Goal: Task Accomplishment & Management: Complete application form

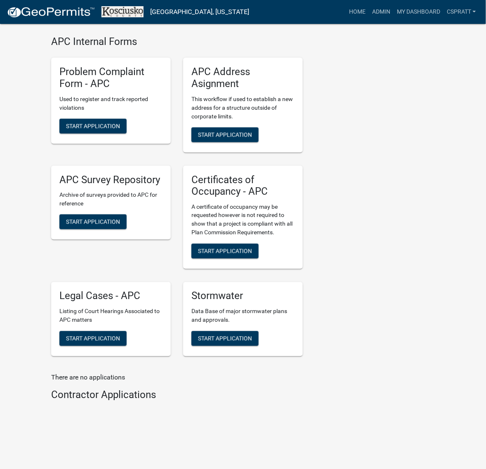
scroll to position [2268, 0]
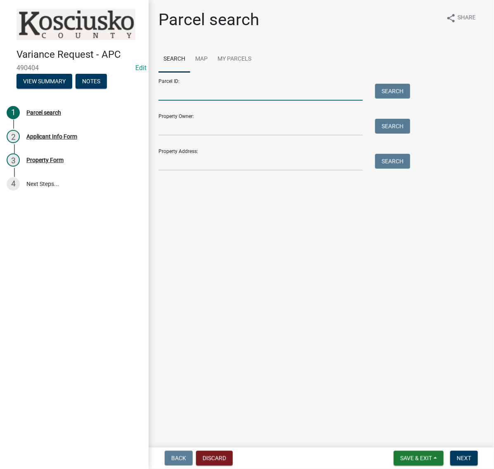
click at [179, 101] on input "Parcel ID:" at bounding box center [260, 92] width 204 height 17
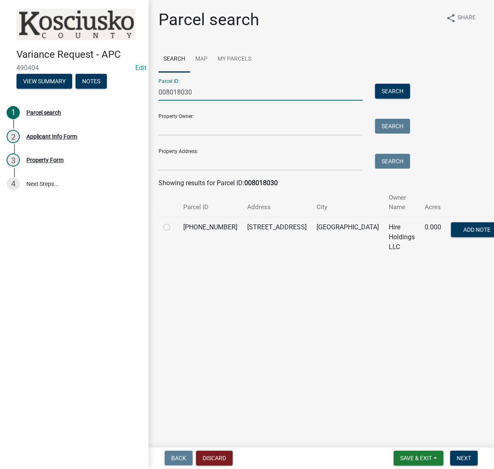
type input "008018030"
click at [173, 222] on label at bounding box center [173, 222] width 0 height 0
click at [173, 228] on input "radio" at bounding box center [175, 224] width 5 height 5
radio input "true"
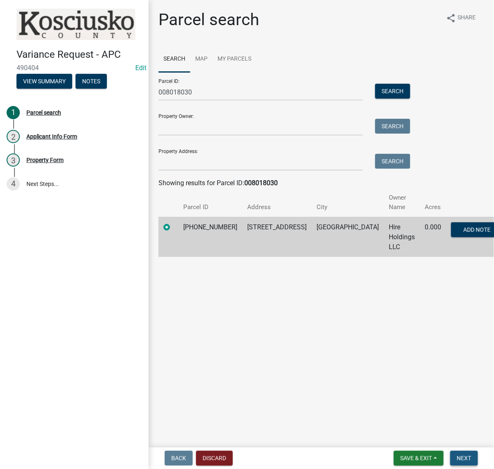
click at [460, 455] on span "Next" at bounding box center [464, 458] width 14 height 7
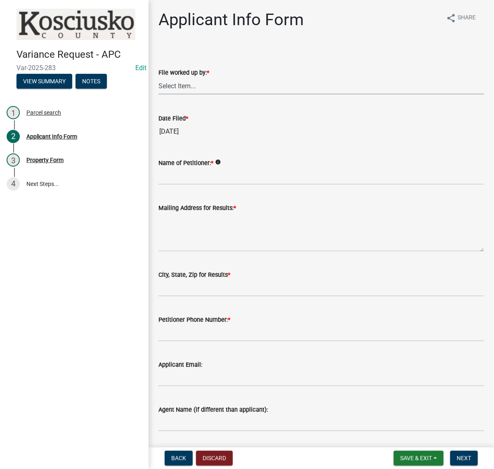
click at [186, 94] on select "Select Item... MMS LT AT CS Vacant Vacant" at bounding box center [320, 86] width 325 height 17
click at [161, 94] on select "Select Item... MMS LT AT CS Vacant Vacant" at bounding box center [320, 86] width 325 height 17
select select "c872cdc8-ca01-49f1-a213-e4b05fa58cd2"
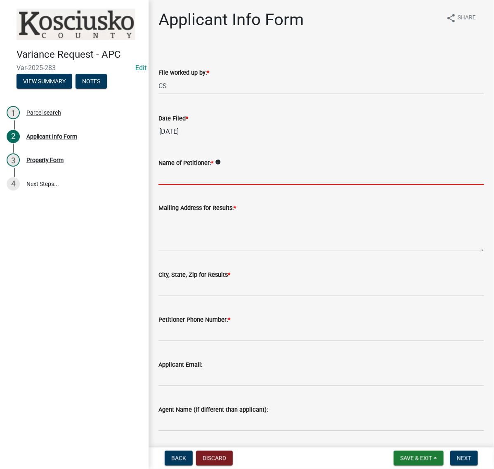
click at [191, 185] on input "Name of Petitioner: *" at bounding box center [320, 176] width 325 height 17
type input "JEFF STANLEY"
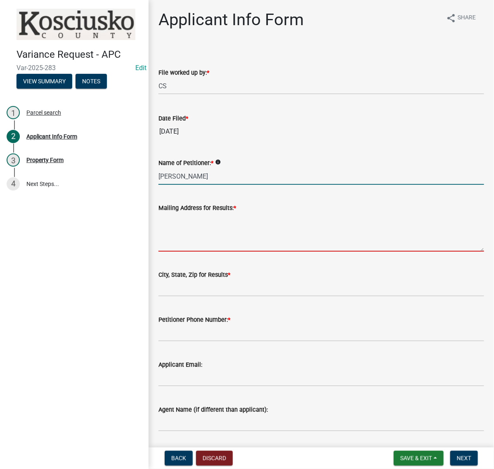
click at [188, 252] on textarea "Mailing Address for Results: *" at bounding box center [320, 232] width 325 height 39
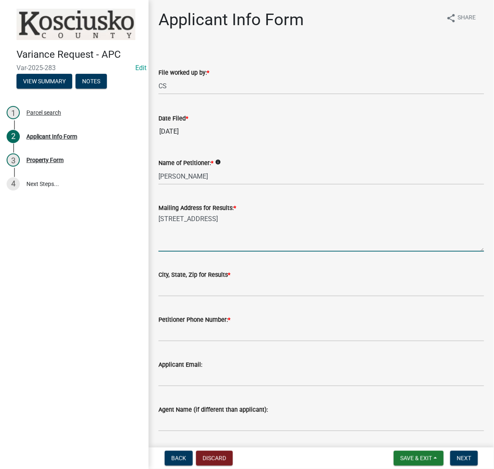
type textarea "723 E NORTHSHORE DR"
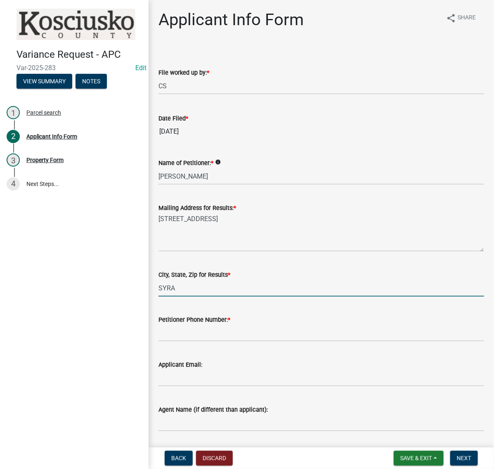
type input "SYRACUSE IN 46567"
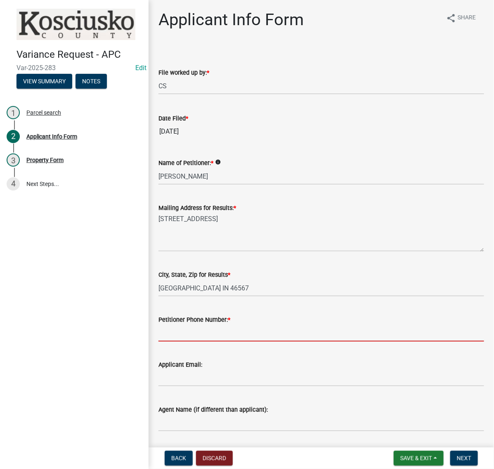
click at [202, 341] on input "Petitioner Phone Number: *" at bounding box center [320, 333] width 325 height 17
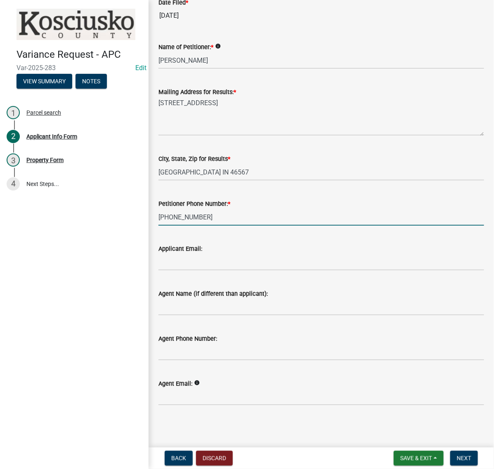
scroll to position [206, 0]
type input "937-361-7665"
click at [466, 457] on span "Next" at bounding box center [464, 458] width 14 height 7
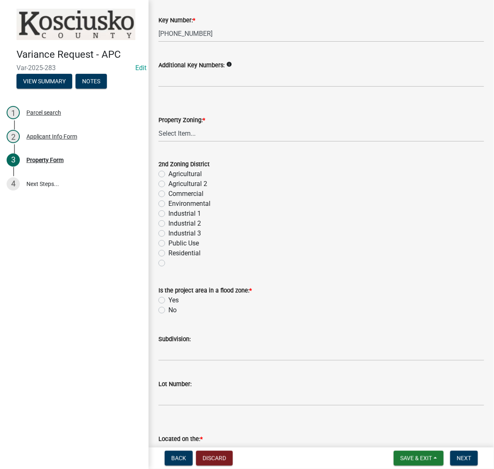
scroll to position [258, 0]
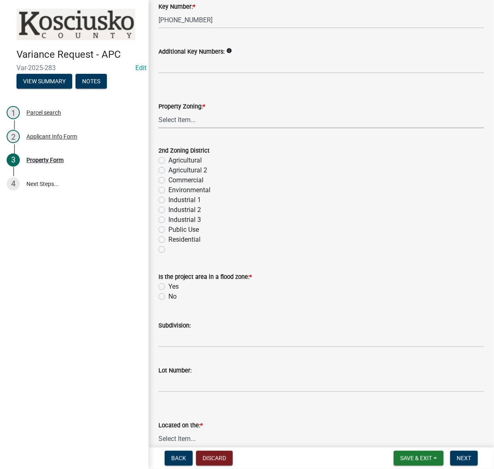
drag, startPoint x: 183, startPoint y: 213, endPoint x: 183, endPoint y: 221, distance: 8.2
click at [183, 128] on select "Select Item... Agricultural Agricultural 2 Commercial Environmental Industrial …" at bounding box center [320, 119] width 325 height 17
click at [161, 128] on select "Select Item... Agricultural Agricultural 2 Commercial Environmental Industrial …" at bounding box center [320, 119] width 325 height 17
select select "1146270b-2111-4e23-bf7f-74ce85cf7041"
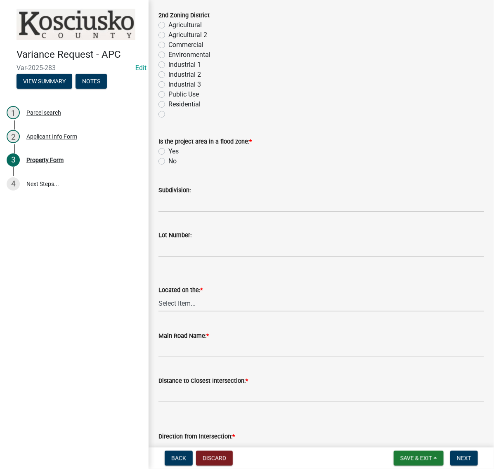
scroll to position [516, 0]
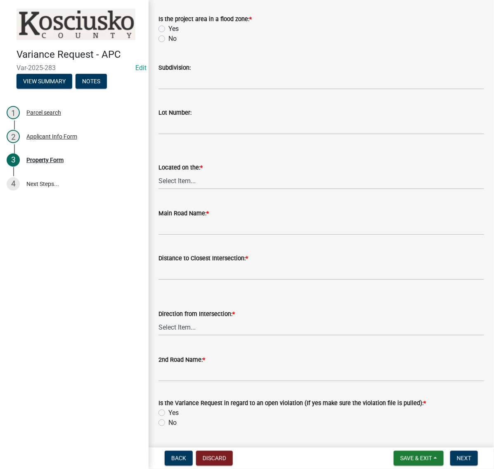
drag, startPoint x: 165, startPoint y: 178, endPoint x: 167, endPoint y: 183, distance: 5.4
click at [168, 44] on label "No" at bounding box center [172, 39] width 8 height 10
click at [168, 39] on input "No" at bounding box center [170, 36] width 5 height 5
radio input "true"
click at [191, 89] on input "Subdivision:" at bounding box center [320, 81] width 325 height 17
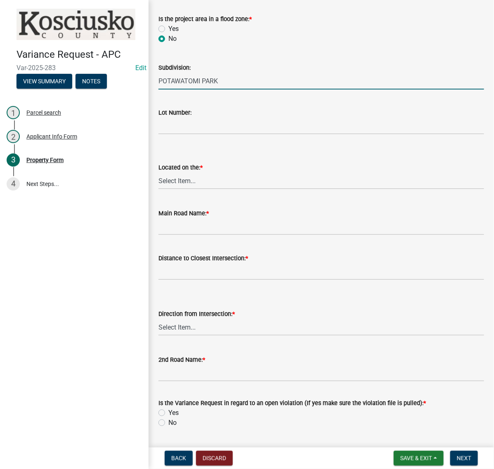
type input "POTAWATOMI PARK"
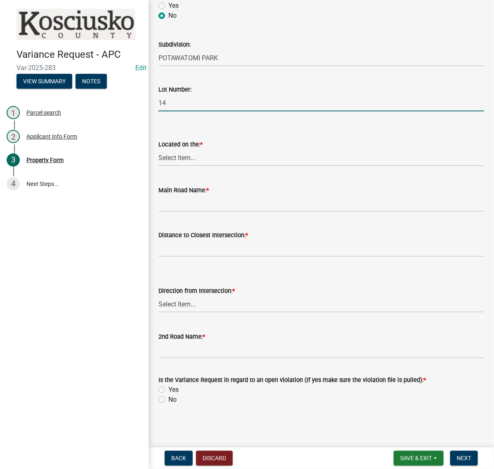
scroll to position [670, 0]
type input "14"
click at [184, 166] on select "Select Item... North Northeast Northwest South Southeast Southwest West East" at bounding box center [320, 157] width 325 height 17
click at [161, 166] on select "Select Item... North Northeast Northwest South Southeast Southwest West East" at bounding box center [320, 157] width 325 height 17
select select "88252688-6d60-43ee-9799-ff97ef26d20c"
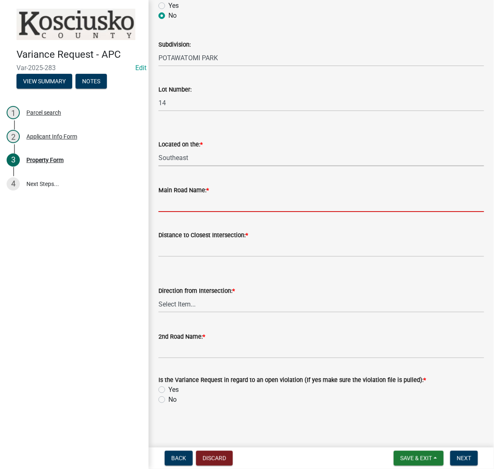
click at [181, 212] on input "Main Road Name: *" at bounding box center [320, 203] width 325 height 17
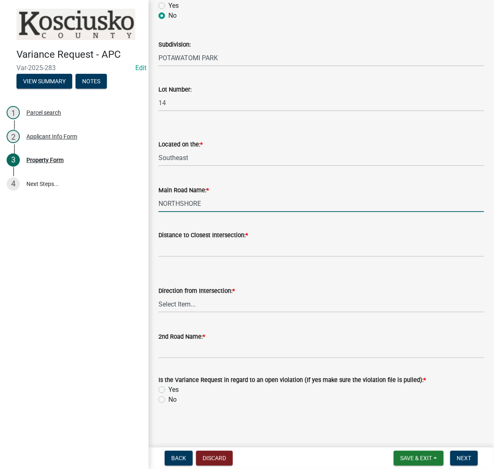
type input "NORTHSHORE DR"
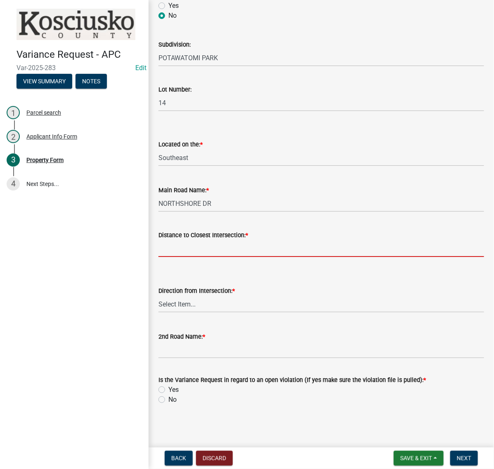
click at [171, 257] on input "text" at bounding box center [320, 248] width 325 height 17
type input "415"
click at [179, 313] on select "Select Item... North Northeast Northwest South Southeast Southwest East West" at bounding box center [320, 304] width 325 height 17
click at [161, 313] on select "Select Item... North Northeast Northwest South Southeast Southwest East West" at bounding box center [320, 304] width 325 height 17
select select "fb03b8cb-b1eb-4b4b-a977-5e577205e902"
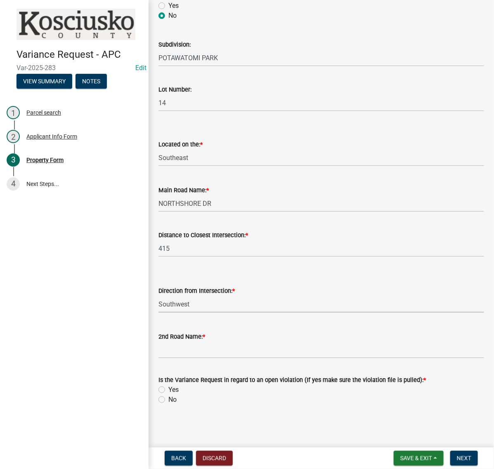
scroll to position [780, 0]
click at [175, 341] on input "2nd Road Name: *" at bounding box center [320, 349] width 325 height 17
type input "SHORE LN"
click at [168, 397] on label "No" at bounding box center [172, 400] width 8 height 10
click at [168, 397] on input "No" at bounding box center [170, 397] width 5 height 5
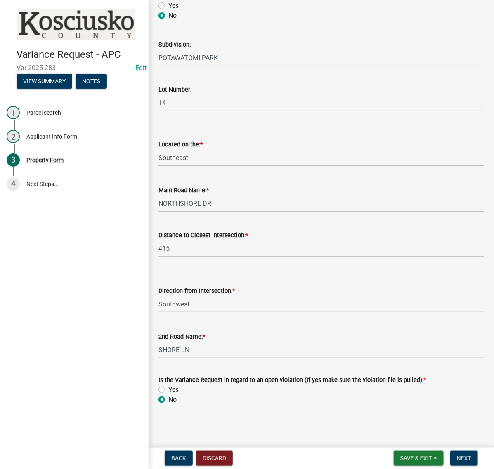
radio input "true"
click at [457, 455] on span "Next" at bounding box center [464, 458] width 14 height 7
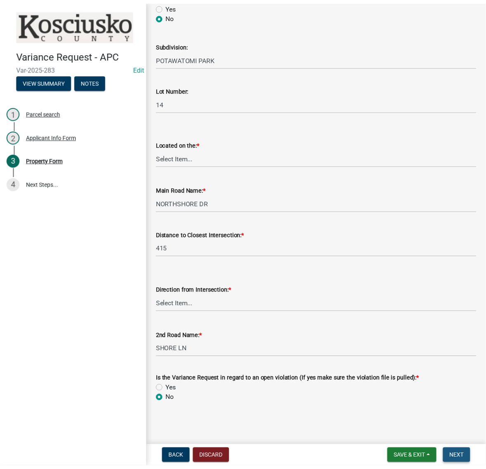
scroll to position [0, 0]
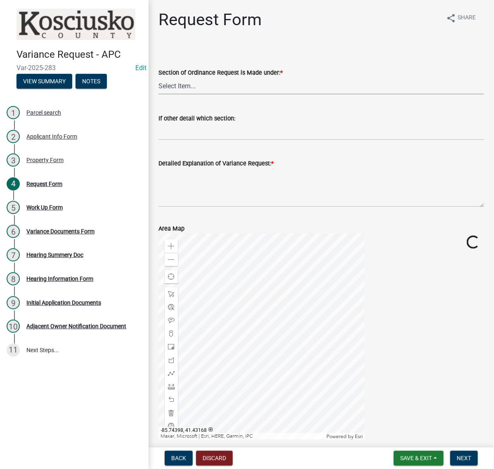
click at [198, 94] on select "Select Item... 2.10 I1 Criteria 2.11 I2 Criteria I3 Criteria 2.15 Lot and Yard …" at bounding box center [320, 86] width 325 height 17
click at [161, 94] on select "Select Item... 2.10 I1 Criteria 2.11 I2 Criteria I3 Criteria 2.15 Lot and Yard …" at bounding box center [320, 86] width 325 height 17
select select "77eb12f8-2a64-4a31-bfec-9b00716b2165"
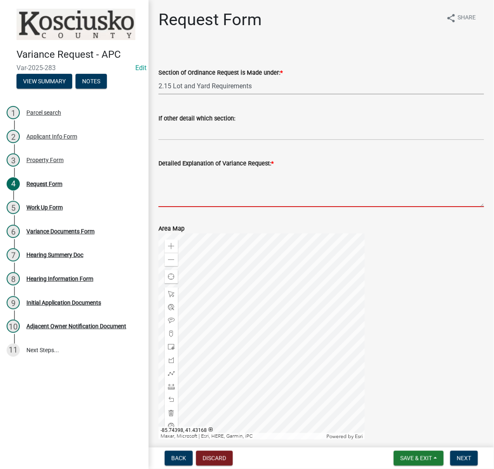
click at [203, 207] on textarea "Detailed Explanation of Variance Request: *" at bounding box center [320, 187] width 325 height 39
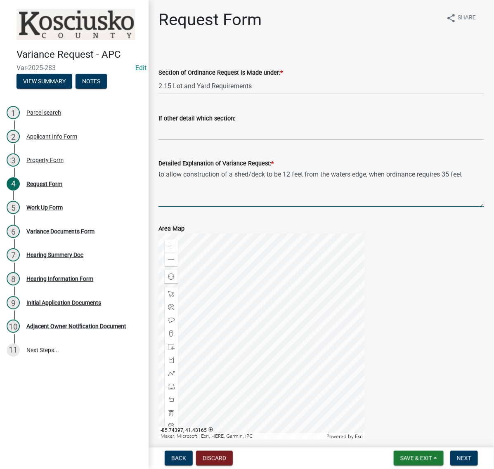
click at [287, 207] on textarea "to allow construction of a shed/deck to be 12 feet from the waters edge, when o…" at bounding box center [320, 187] width 325 height 39
type textarea "to allow construction of a shed/deck to be 12 feet from the waters edge, when o…"
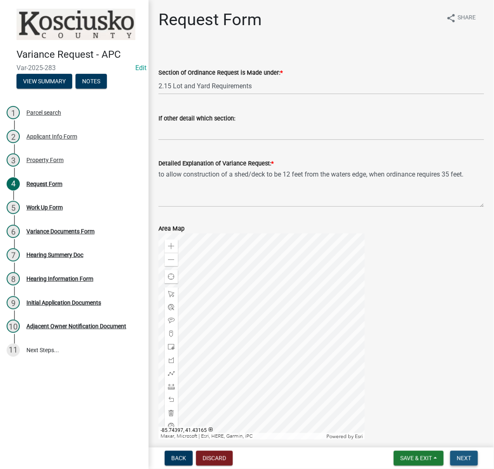
click at [461, 455] on span "Next" at bounding box center [464, 458] width 14 height 7
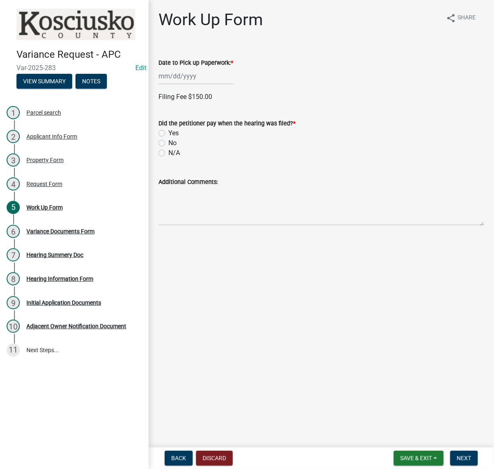
click at [195, 85] on div at bounding box center [195, 76] width 75 height 17
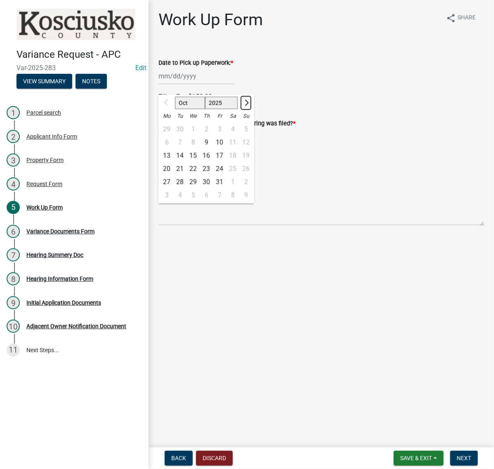
click at [249, 106] on span "Next month" at bounding box center [245, 102] width 6 height 6
select select "11"
click at [186, 149] on div "4" at bounding box center [179, 142] width 13 height 13
type input "11/04/2025"
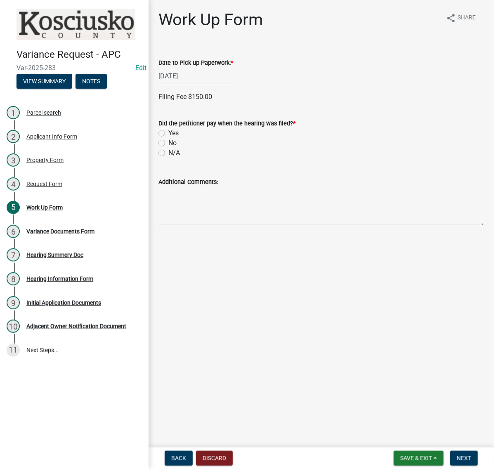
click at [168, 138] on label "Yes" at bounding box center [173, 133] width 10 height 10
click at [168, 134] on input "Yes" at bounding box center [170, 130] width 5 height 5
radio input "true"
click at [168, 195] on label "Credit" at bounding box center [176, 190] width 17 height 10
click at [168, 191] on input "Credit" at bounding box center [170, 187] width 5 height 5
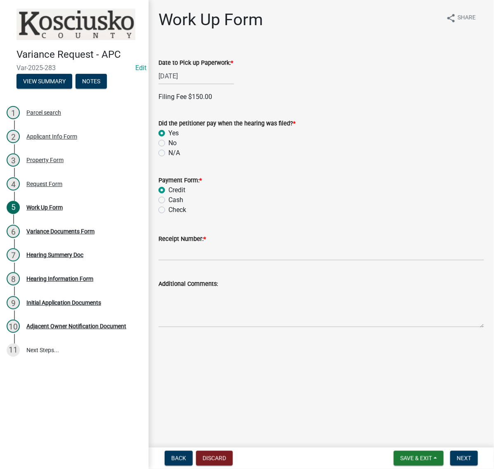
radio input "true"
click at [182, 261] on input "Receipt Number: *" at bounding box center [320, 252] width 325 height 17
type input "15042616"
click at [458, 455] on span "Next" at bounding box center [464, 458] width 14 height 7
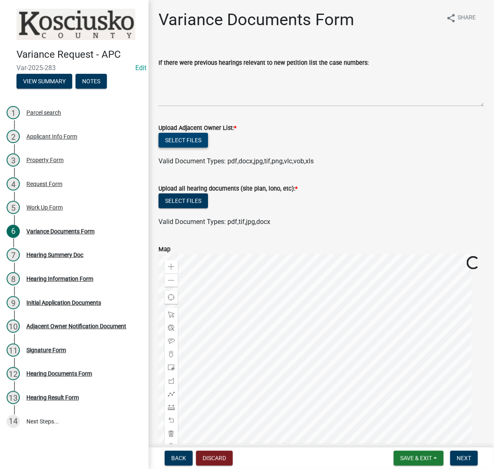
click at [202, 148] on button "Select files" at bounding box center [182, 140] width 49 height 15
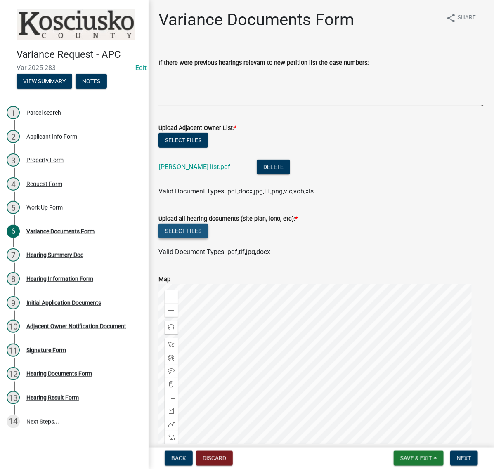
click at [197, 238] on button "Select files" at bounding box center [182, 231] width 49 height 15
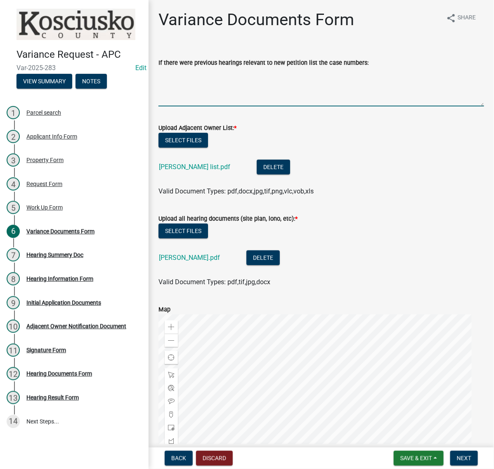
click at [214, 94] on textarea "If there were previous hearings relevant to new petition list the case numbers:" at bounding box center [320, 87] width 325 height 39
paste textarea "94012 SV"
paste textarea "91002 SV"
click at [253, 91] on textarea "94012 SV-granted, 91002 SV" at bounding box center [320, 87] width 325 height 39
click at [273, 90] on textarea "94012 SV-granted, 91002 SV" at bounding box center [320, 87] width 325 height 39
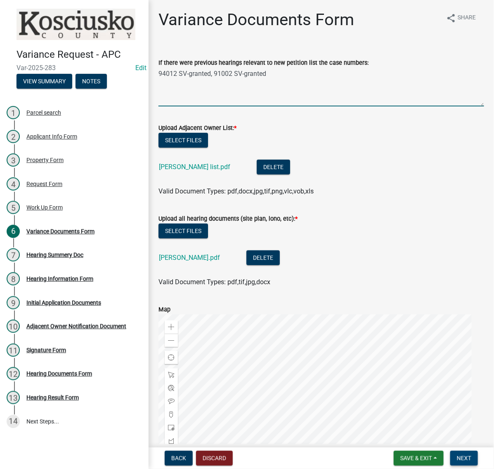
type textarea "94012 SV-granted, 91002 SV-granted"
click at [457, 455] on span "Next" at bounding box center [464, 458] width 14 height 7
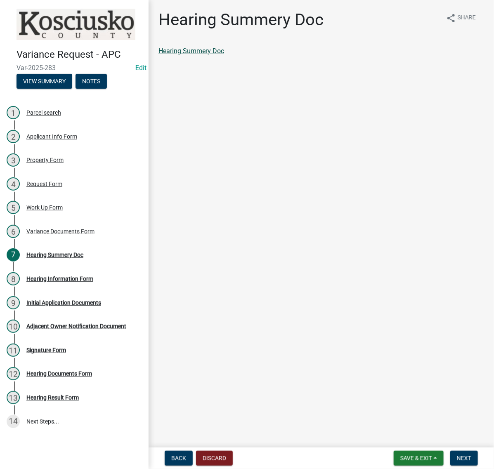
click at [224, 55] on link "Hearing Summery Doc" at bounding box center [191, 51] width 66 height 8
click at [461, 457] on span "Next" at bounding box center [464, 458] width 14 height 7
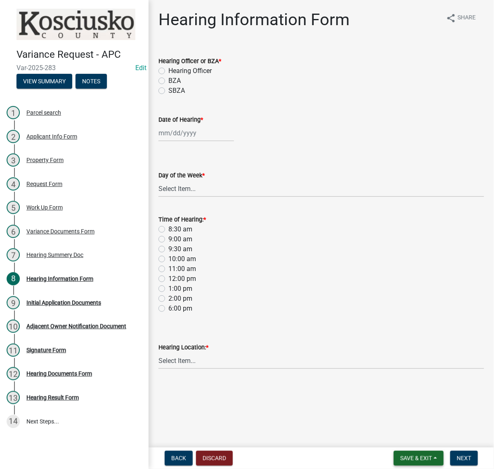
drag, startPoint x: 400, startPoint y: 459, endPoint x: 399, endPoint y: 450, distance: 9.6
click at [400, 459] on span "Save & Exit" at bounding box center [416, 458] width 32 height 7
click at [386, 429] on button "Save & Exit" at bounding box center [410, 433] width 66 height 20
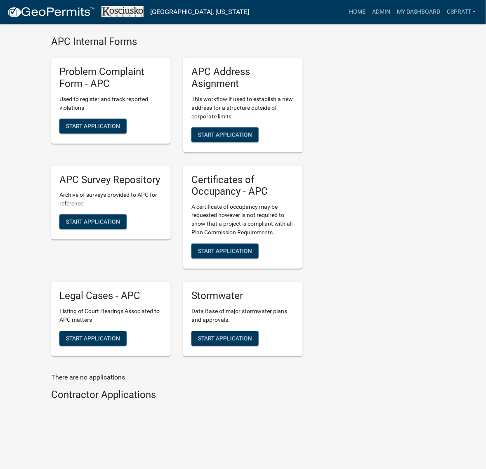
scroll to position [2165, 0]
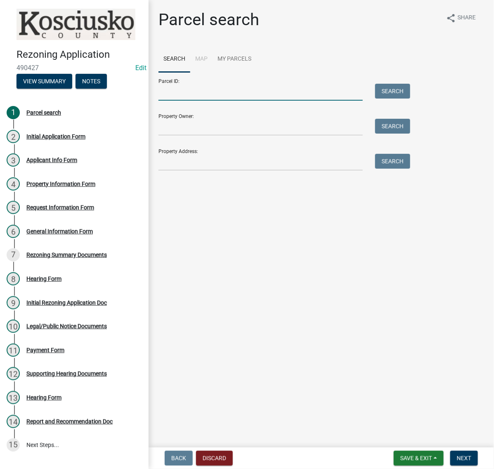
click at [218, 101] on input "Parcel ID:" at bounding box center [260, 92] width 204 height 17
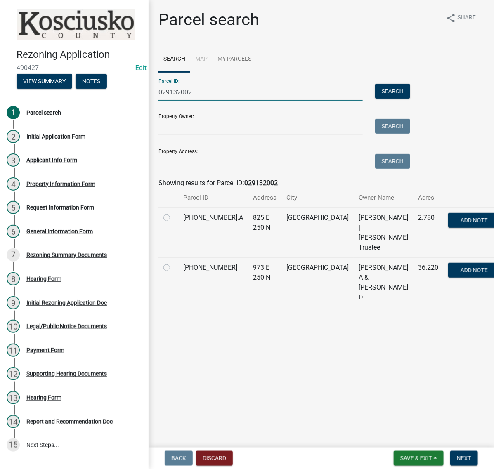
type input "029132002"
click at [173, 263] on label at bounding box center [173, 263] width 0 height 0
click at [173, 268] on input "radio" at bounding box center [175, 265] width 5 height 5
radio input "true"
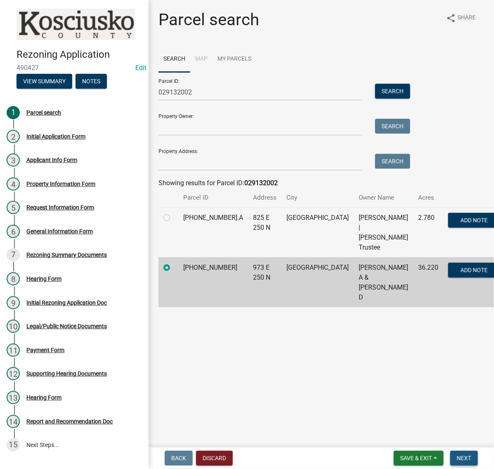
click at [457, 455] on span "Next" at bounding box center [464, 458] width 14 height 7
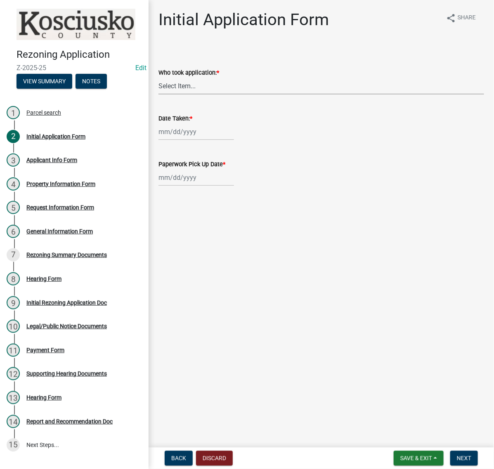
drag, startPoint x: 198, startPoint y: 103, endPoint x: 200, endPoint y: 110, distance: 7.3
click at [198, 94] on select "Select Item... MMS LT AT CS Vacant Vacant" at bounding box center [320, 86] width 325 height 17
click at [161, 94] on select "Select Item... MMS LT AT CS Vacant Vacant" at bounding box center [320, 86] width 325 height 17
select select "c872cdc8-ca01-49f1-a213-e4b05fa58cd2"
click at [181, 140] on div at bounding box center [195, 131] width 75 height 17
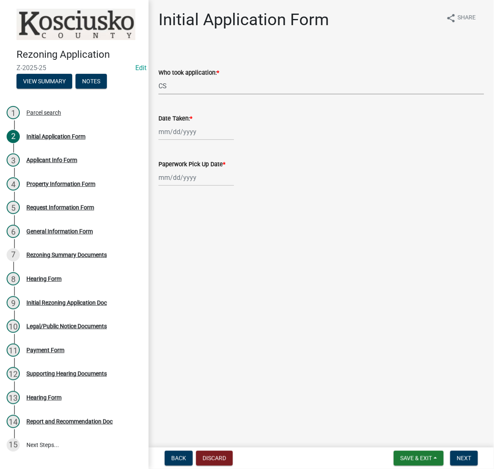
select select "10"
select select "2025"
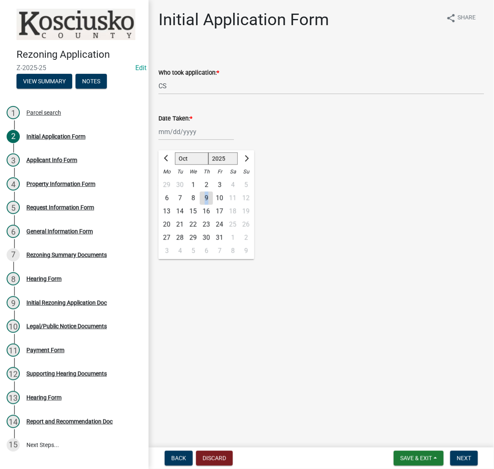
click at [213, 205] on div "9" at bounding box center [206, 198] width 13 height 13
type input "[DATE]"
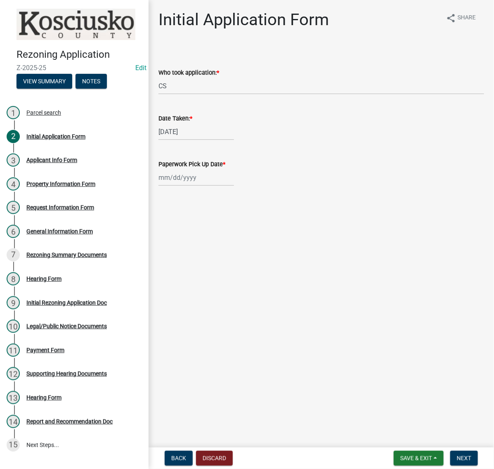
click at [184, 186] on div at bounding box center [195, 177] width 75 height 17
click at [186, 264] on div "14" at bounding box center [179, 257] width 13 height 13
type input "10/14/2025"
click at [467, 455] on span "Next" at bounding box center [464, 458] width 14 height 7
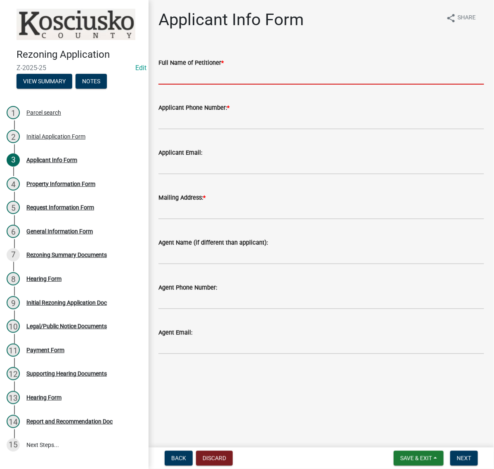
click at [186, 85] on input "Full Name of Petitioner *" at bounding box center [320, 76] width 325 height 17
type input "b"
type input "BRANDON ROBINSON"
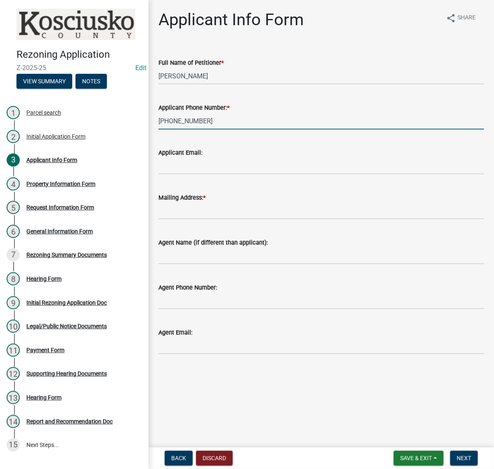
type input "574-453-1862"
click at [196, 219] on input "Mailing Address: *" at bounding box center [320, 210] width 325 height 17
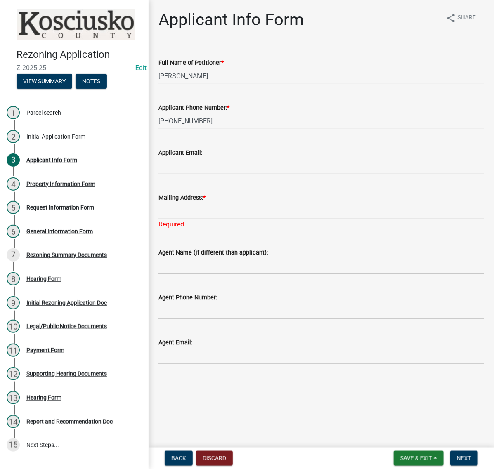
click at [170, 219] on input "Mailing Address: *" at bounding box center [320, 210] width 325 height 17
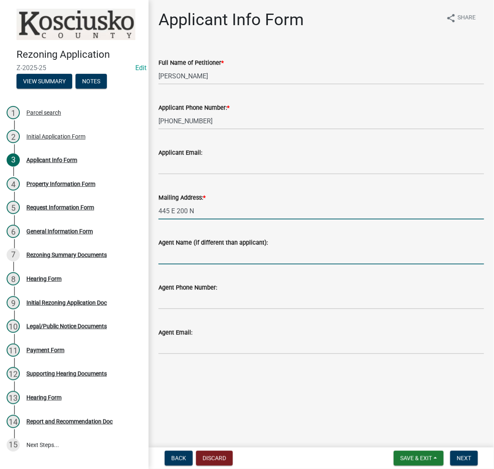
click at [242, 219] on input "445 E 200 N" at bounding box center [320, 210] width 325 height 17
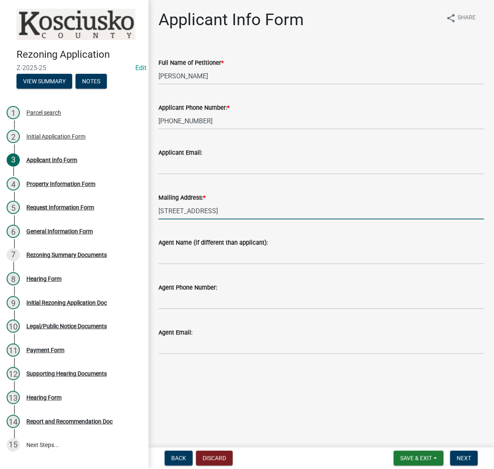
type input "445 E 200 N WARSAW IN 46582"
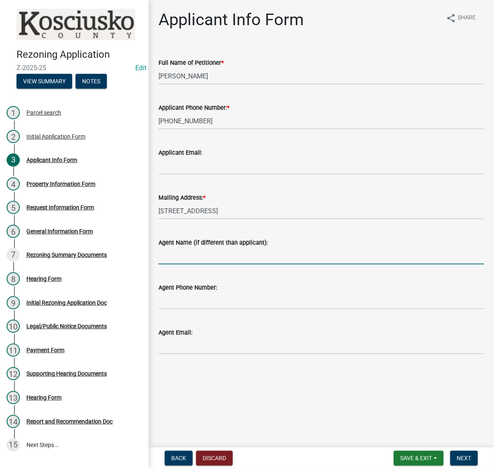
click at [197, 264] on input "Agent Name (if different than applicant):" at bounding box center [320, 255] width 325 height 17
type input "BRANDON ROBINSON"
click at [203, 85] on input "BRANDON ROBINSON" at bounding box center [320, 76] width 325 height 17
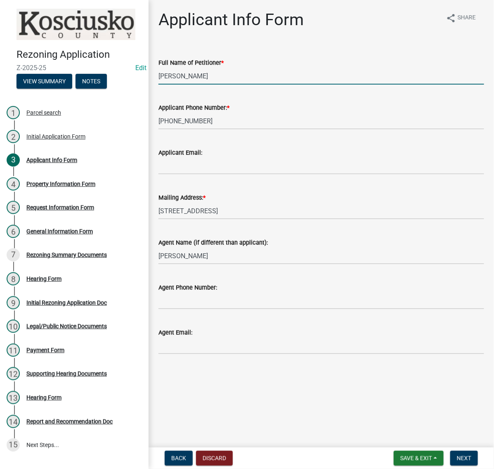
click at [223, 85] on input "ROBINSON" at bounding box center [320, 76] width 325 height 17
type input "ROBINSON CONSTRUCTION"
click at [188, 309] on input "Agent Phone Number:" at bounding box center [320, 300] width 325 height 17
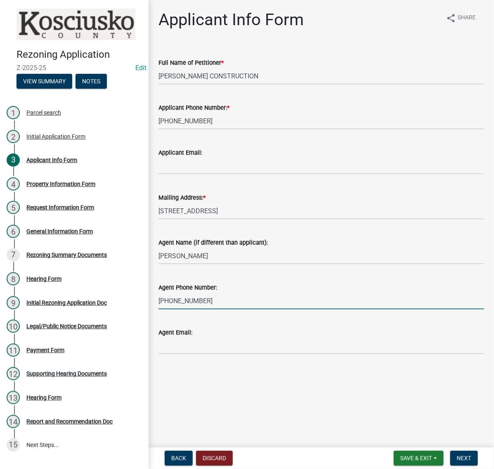
type input "574-453-1862"
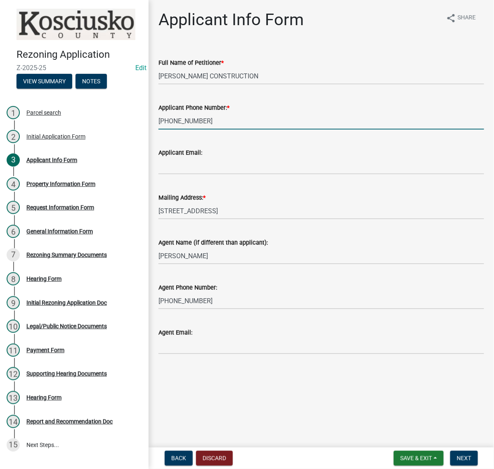
drag, startPoint x: 227, startPoint y: 111, endPoint x: 122, endPoint y: 116, distance: 105.7
click at [122, 116] on div "Rezoning Application Z-2025-25 Edit View Summary Notes 1 Parcel search 2 Initia…" at bounding box center [247, 234] width 494 height 469
type input "574-267-8814"
click at [460, 459] on span "Next" at bounding box center [464, 458] width 14 height 7
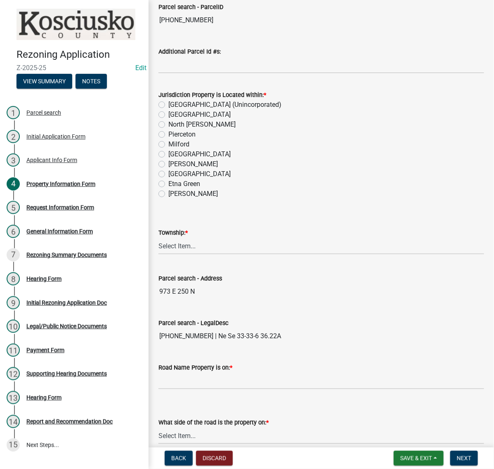
scroll to position [206, 0]
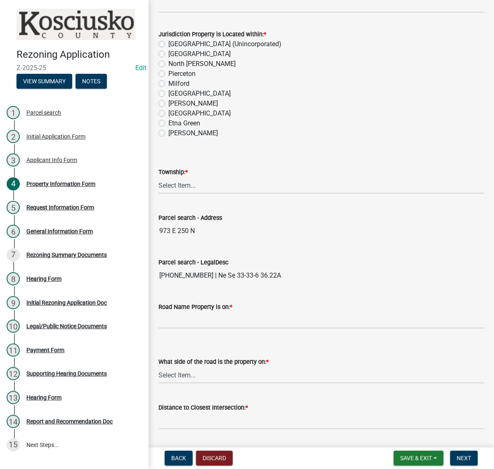
click at [168, 49] on label "Kosciusko County (Unincorporated)" at bounding box center [224, 44] width 113 height 10
click at [168, 45] on input "Kosciusko County (Unincorporated)" at bounding box center [170, 41] width 5 height 5
radio input "true"
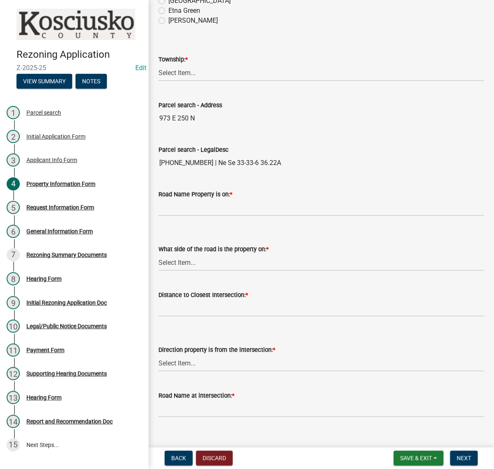
scroll to position [361, 0]
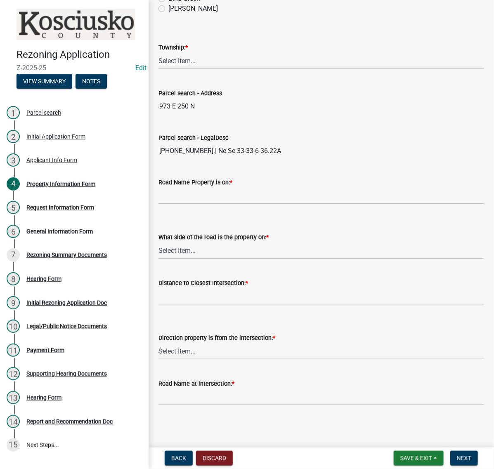
click at [183, 69] on select "Select Item... Benton - Elkhart Co Clay Etna Franklin Harrison Jackson Jefferso…" at bounding box center [320, 60] width 325 height 17
click at [161, 69] on select "Select Item... Benton - Elkhart Co Clay Etna Franklin Harrison Jackson Jefferso…" at bounding box center [320, 60] width 325 height 17
select select "b2edfe5e-856e-4d9f-b768-61e61dced7e7"
click at [185, 194] on input "Road Name Property is on: *" at bounding box center [320, 195] width 325 height 17
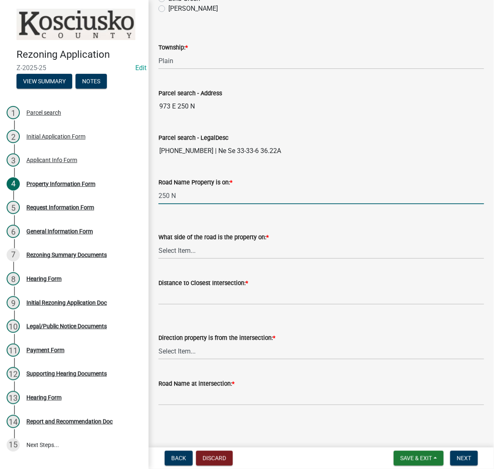
type input "250 N"
click at [191, 259] on select "Select Item... N NE NW E S SE SW W" at bounding box center [320, 250] width 325 height 17
click at [161, 251] on select "Select Item... N NE NW E S SE SW W" at bounding box center [320, 250] width 325 height 17
select select "ad7cb692-d3a2-4504-bf9b-1c90717f2ce6"
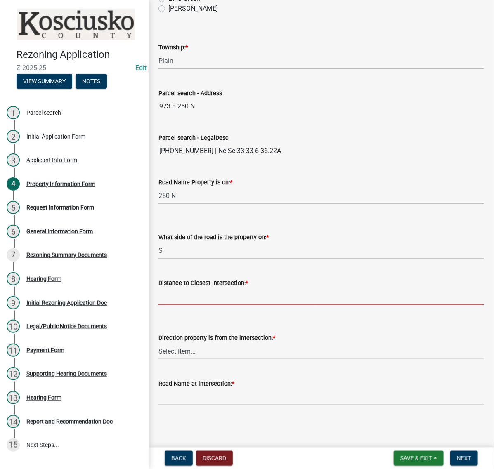
click at [190, 288] on input "Distance to Closest Intersection: *" at bounding box center [320, 296] width 325 height 17
type input "0"
click at [181, 343] on select "Select Item... N NE NW E S SE SW W" at bounding box center [320, 351] width 325 height 17
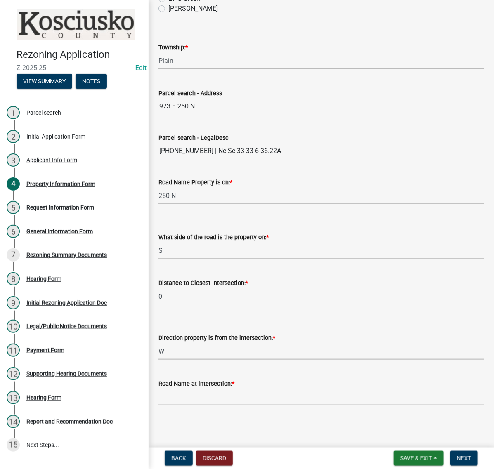
click at [161, 343] on select "Select Item... N NE NW E S SE SW W" at bounding box center [320, 351] width 325 height 17
select select "c4907745-124a-42b6-8414-4617f608e7c8"
click at [181, 392] on input "Road Name at intersection: *" at bounding box center [320, 396] width 325 height 17
type input "100 E"
click at [458, 455] on span "Next" at bounding box center [464, 458] width 14 height 7
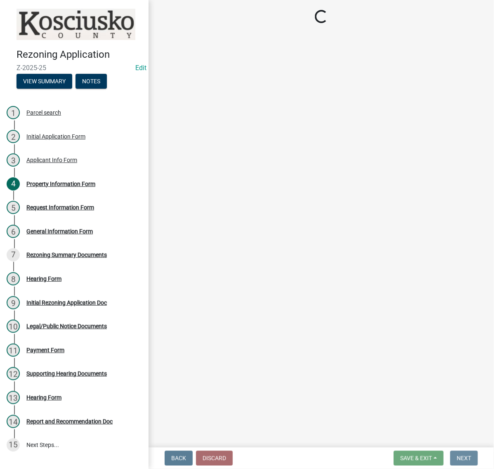
scroll to position [0, 0]
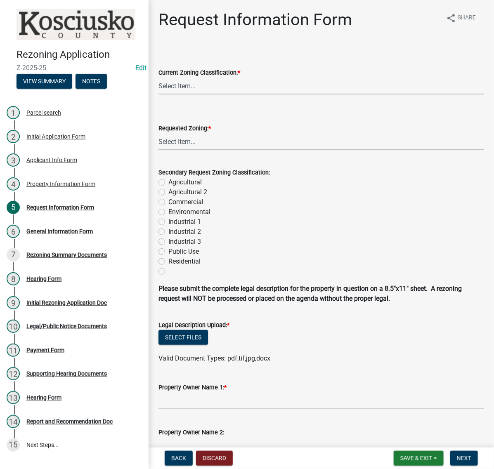
click at [200, 94] on select "Select Item... Agricultural Agricultural 2 Commercial Environmental Industrial …" at bounding box center [320, 86] width 325 height 17
click at [161, 94] on select "Select Item... Agricultural Agricultural 2 Commercial Environmental Industrial …" at bounding box center [320, 86] width 325 height 17
select select "ea119d11-e52e-4559-b746-af06211fe819"
click at [184, 150] on select "Select Item... Agricultural Agricultural 2 Commercial Environmental Industrial …" at bounding box center [320, 141] width 325 height 17
click at [161, 150] on select "Select Item... Agricultural Agricultural 2 Commercial Environmental Industrial …" at bounding box center [320, 141] width 325 height 17
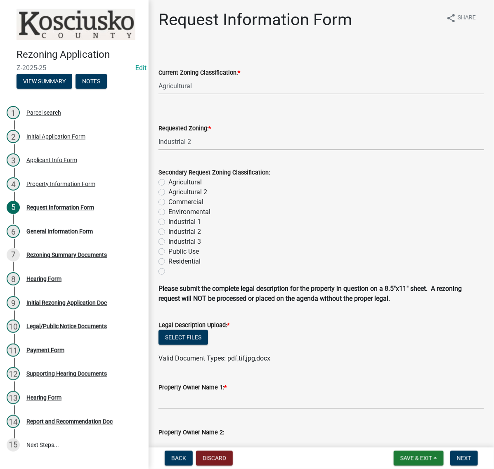
select select "3f6e17b4-c3ef-425f-bd65-fa435b065d65"
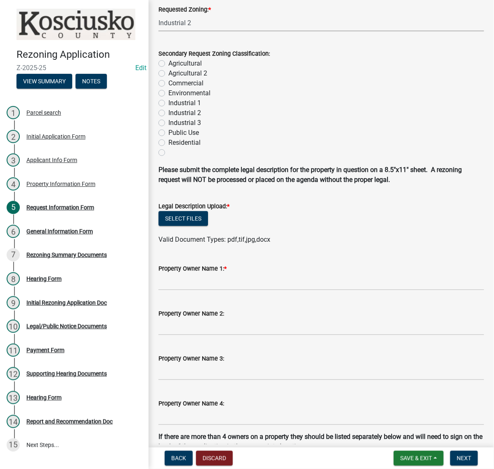
scroll to position [155, 0]
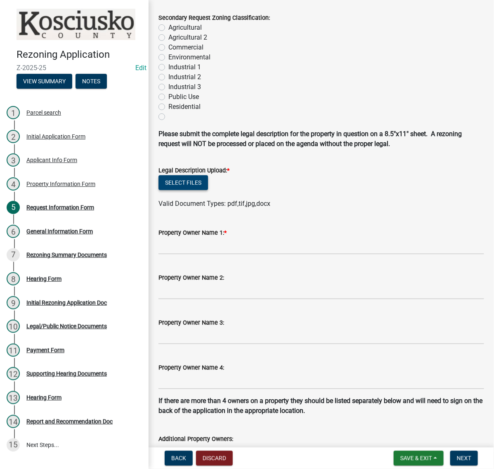
click at [208, 190] on button "Select files" at bounding box center [182, 182] width 49 height 15
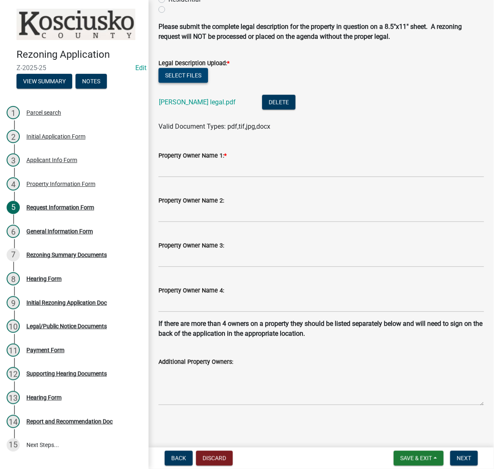
scroll to position [309, 0]
click at [186, 177] on input "Property Owner Name 1: *" at bounding box center [320, 168] width 325 height 17
type input "ROY NORMAN"
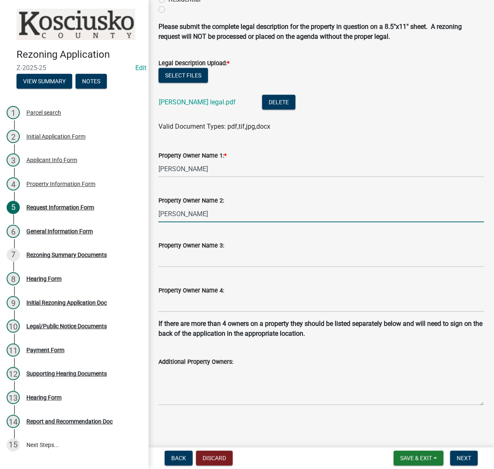
scroll to position [443, 0]
type input "DIXIE NORMAN"
click at [457, 455] on span "Next" at bounding box center [464, 458] width 14 height 7
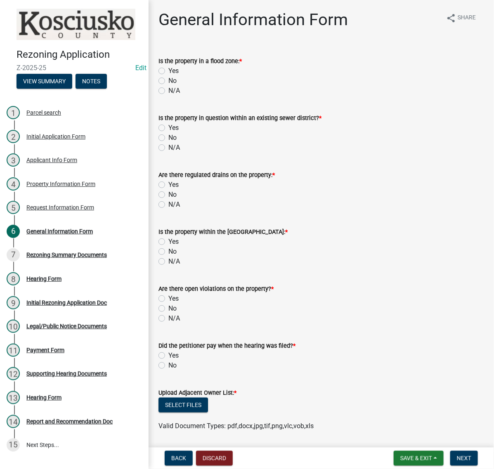
click at [168, 86] on label "No" at bounding box center [172, 81] width 8 height 10
click at [168, 81] on input "No" at bounding box center [170, 78] width 5 height 5
radio input "true"
click at [168, 133] on label "Yes" at bounding box center [173, 128] width 10 height 10
click at [168, 128] on input "Yes" at bounding box center [170, 125] width 5 height 5
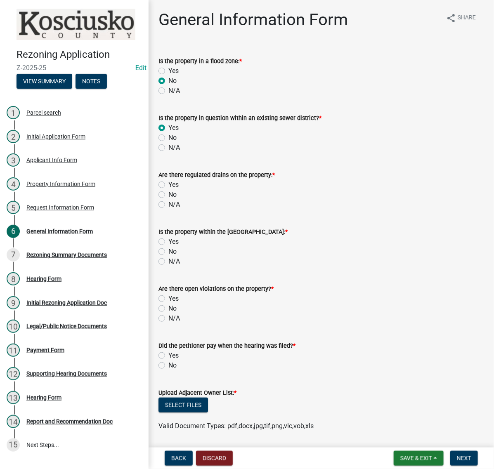
radio input "true"
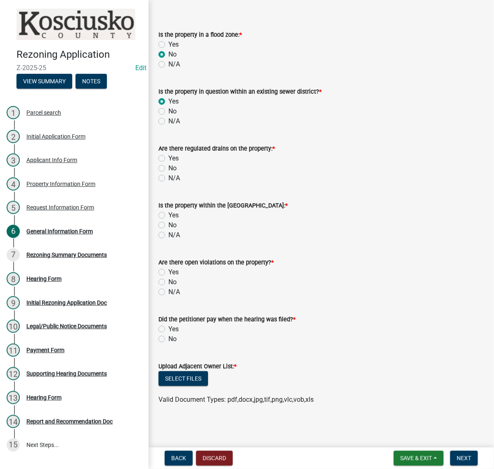
scroll to position [52, 0]
click at [168, 163] on label "Yes" at bounding box center [173, 158] width 10 height 10
click at [168, 159] on input "Yes" at bounding box center [170, 155] width 5 height 5
radio input "true"
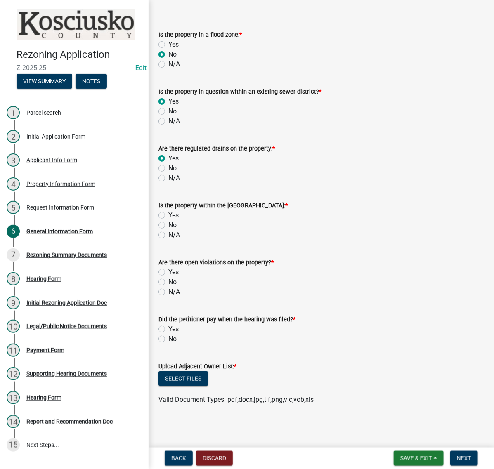
click at [168, 220] on label "No" at bounding box center [172, 225] width 8 height 10
click at [168, 220] on input "No" at bounding box center [170, 222] width 5 height 5
radio input "true"
click at [168, 277] on label "No" at bounding box center [172, 282] width 8 height 10
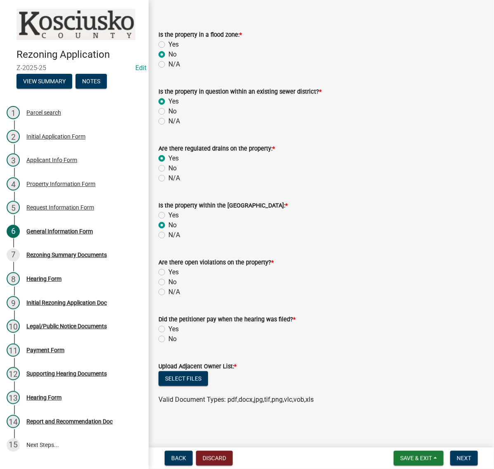
click at [168, 277] on input "No" at bounding box center [170, 279] width 5 height 5
radio input "true"
click at [168, 324] on label "Yes" at bounding box center [173, 329] width 10 height 10
click at [168, 324] on input "Yes" at bounding box center [170, 326] width 5 height 5
radio input "true"
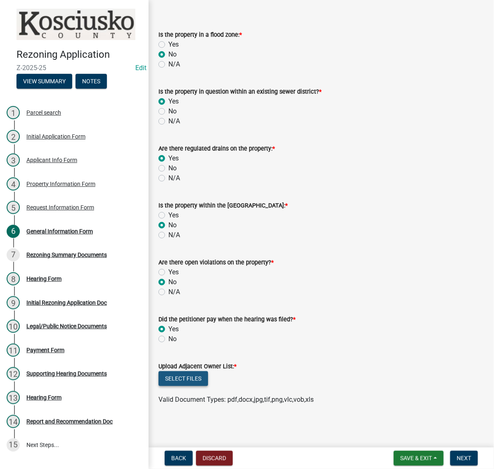
click at [208, 371] on button "Select files" at bounding box center [182, 378] width 49 height 15
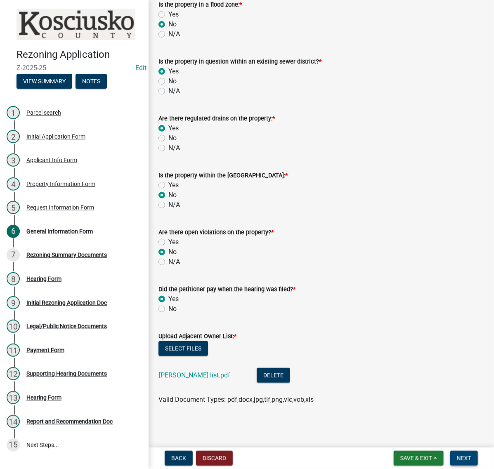
click at [457, 455] on span "Next" at bounding box center [464, 458] width 14 height 7
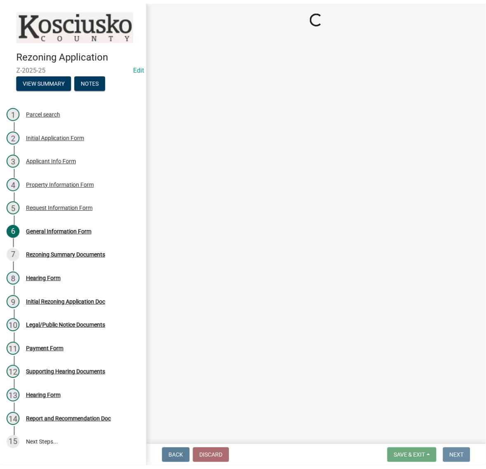
scroll to position [0, 0]
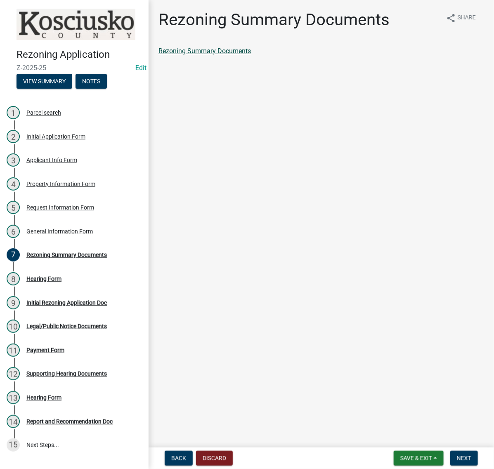
click at [251, 55] on link "Rezoning Summary Documents" at bounding box center [204, 51] width 92 height 8
click at [457, 455] on span "Next" at bounding box center [464, 458] width 14 height 7
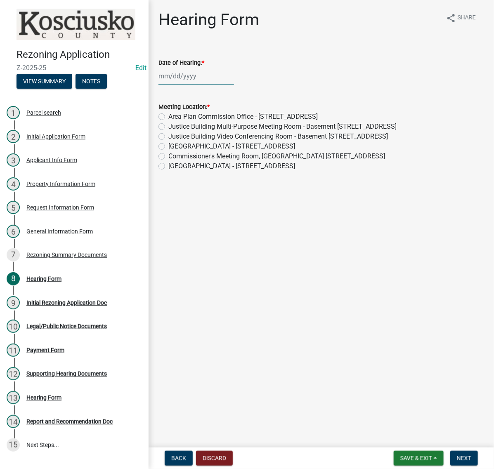
click at [195, 85] on div at bounding box center [195, 76] width 75 height 17
select select "10"
select select "2025"
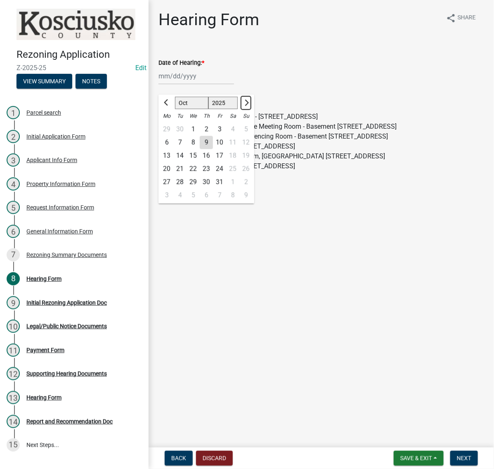
click at [251, 110] on button "Next month" at bounding box center [246, 103] width 10 height 13
select select "11"
click at [200, 149] on div "5" at bounding box center [192, 142] width 13 height 13
type input "11/05/2025"
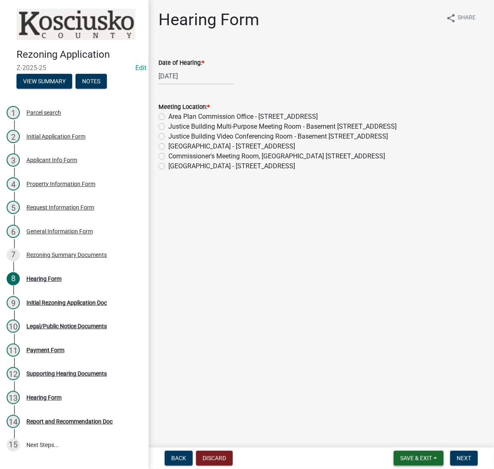
click at [400, 455] on span "Save & Exit" at bounding box center [416, 458] width 32 height 7
click at [377, 424] on button "Save & Exit" at bounding box center [410, 433] width 66 height 20
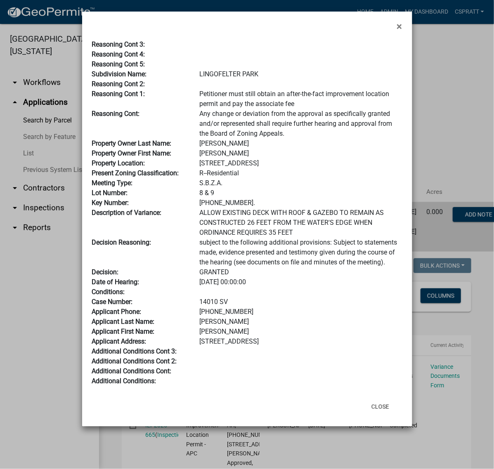
scroll to position [715, 0]
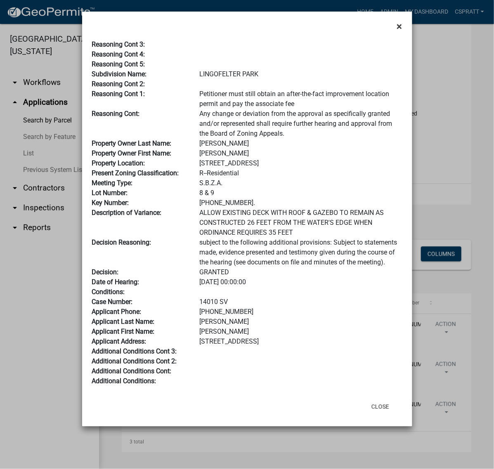
click at [397, 29] on span "×" at bounding box center [399, 27] width 5 height 12
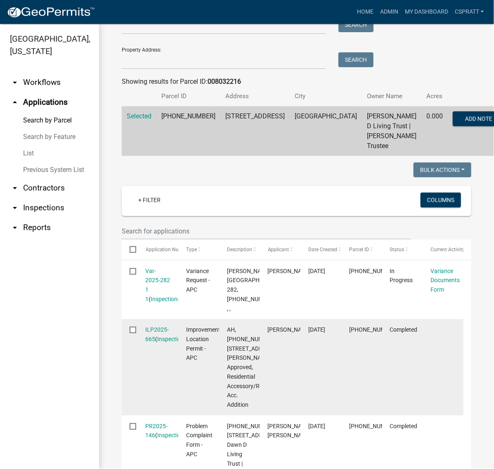
scroll to position [45, 0]
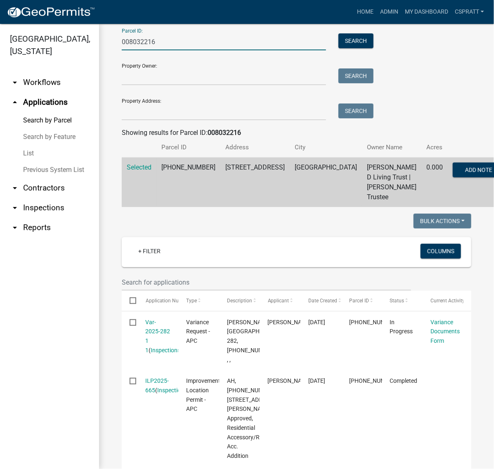
drag, startPoint x: 163, startPoint y: 55, endPoint x: 95, endPoint y: 54, distance: 68.0
click at [95, 54] on div "[GEOGRAPHIC_DATA], [US_STATE] arrow_drop_down Workflows List arrow_drop_up Appl…" at bounding box center [247, 246] width 494 height 445
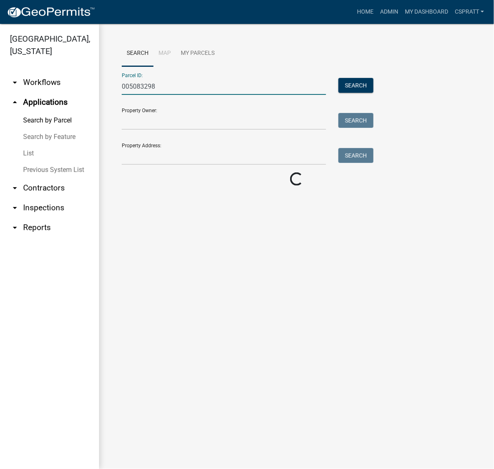
scroll to position [0, 0]
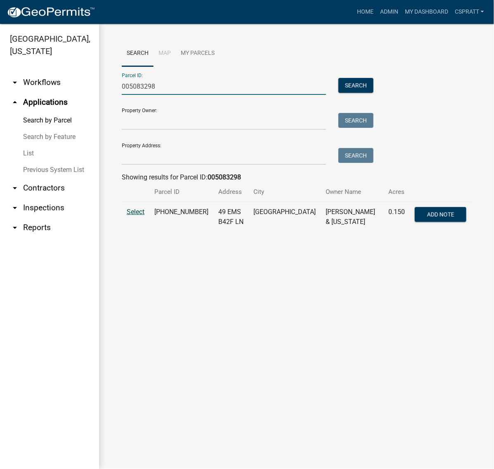
type input "005083298"
click at [135, 216] on span "Select" at bounding box center [136, 212] width 18 height 8
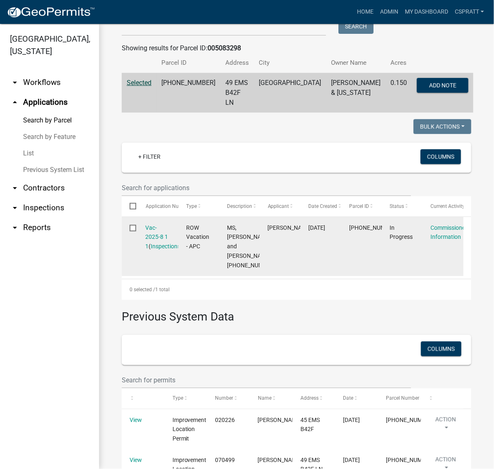
scroll to position [155, 0]
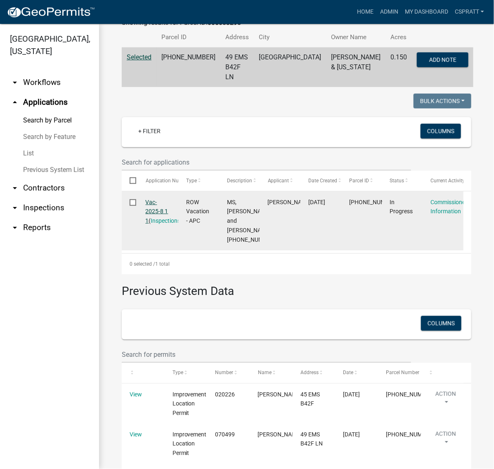
click at [164, 224] on link "Vac-2025-8 1 1" at bounding box center [157, 212] width 23 height 26
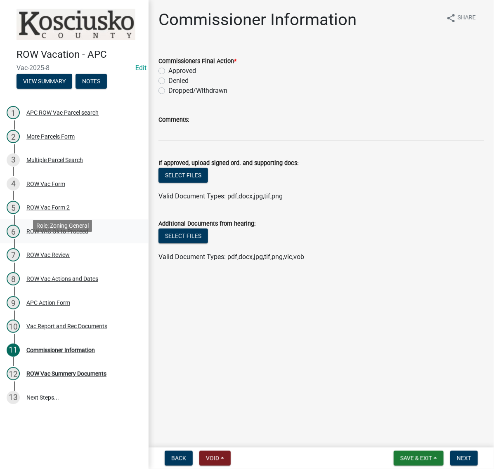
scroll to position [79, 0]
click at [48, 329] on div "Vac Report and Rec Documents" at bounding box center [66, 326] width 81 height 6
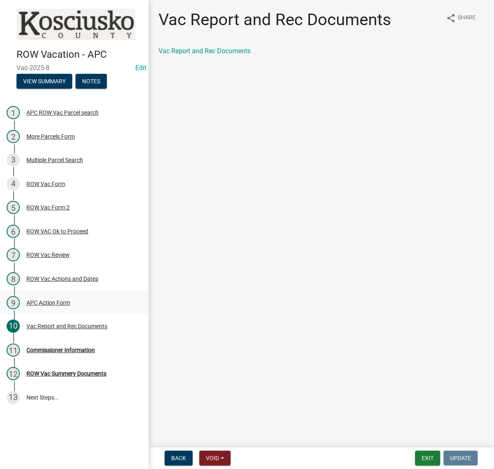
click at [55, 306] on div "APC Action Form" at bounding box center [48, 303] width 44 height 6
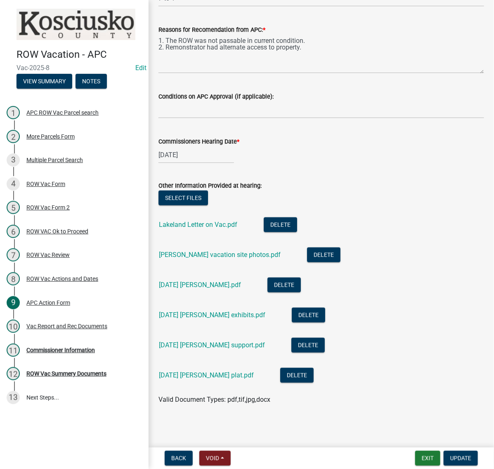
scroll to position [297, 0]
click at [222, 281] on link "[DATE] [PERSON_NAME].pdf" at bounding box center [200, 285] width 82 height 8
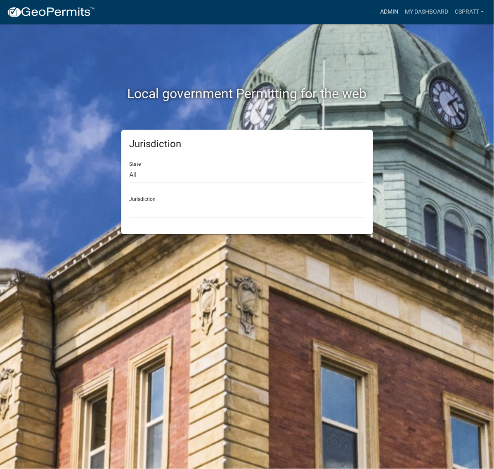
click at [377, 7] on link "Admin" at bounding box center [389, 12] width 25 height 16
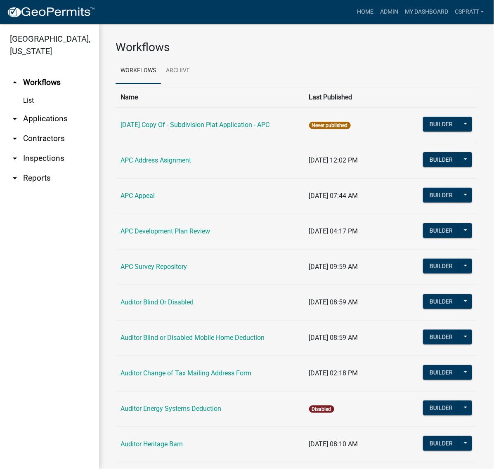
click at [73, 129] on link "arrow_drop_down Applications" at bounding box center [49, 119] width 99 height 20
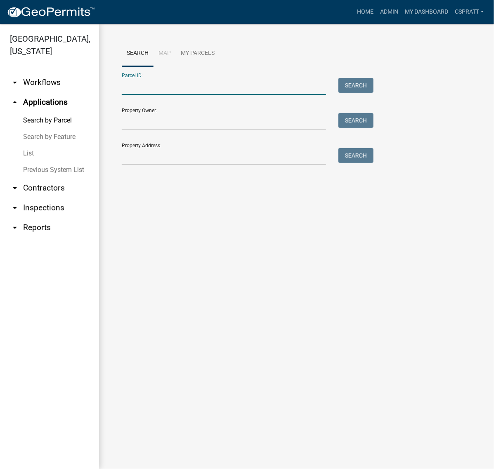
click at [128, 95] on input "Parcel ID:" at bounding box center [224, 86] width 204 height 17
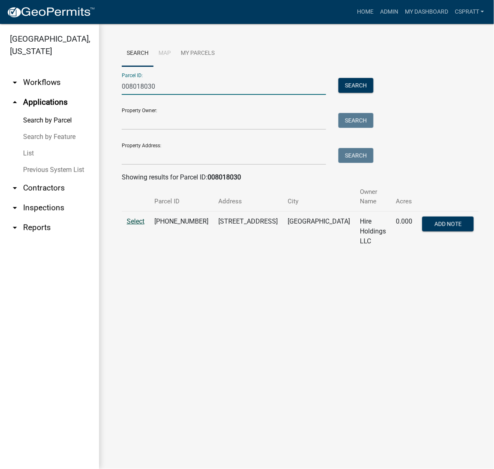
type input "008018030"
click at [135, 225] on span "Select" at bounding box center [136, 221] width 18 height 8
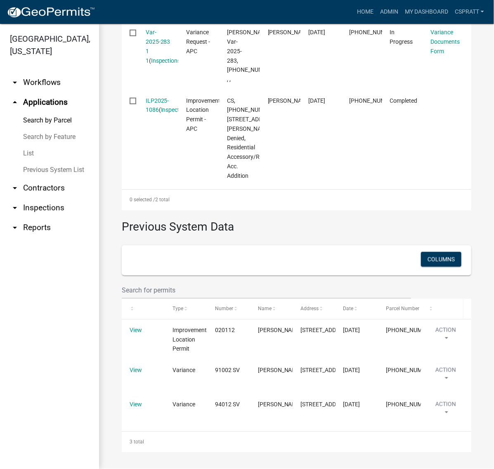
scroll to position [570, 0]
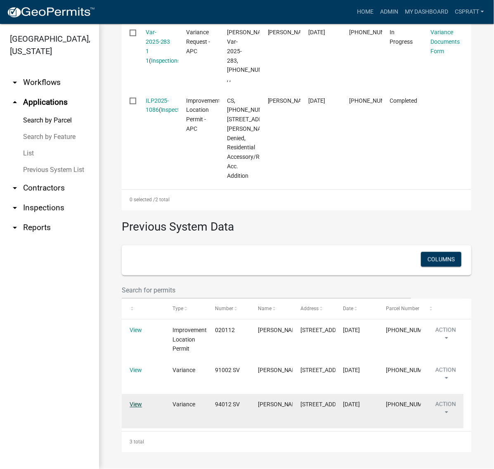
click at [141, 401] on link "View" at bounding box center [135, 404] width 12 height 7
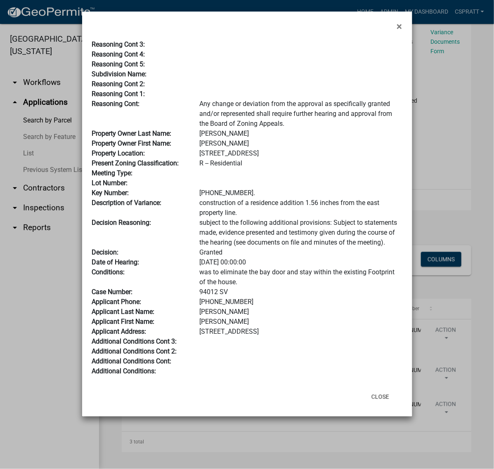
scroll to position [52, 0]
drag, startPoint x: 233, startPoint y: 368, endPoint x: 193, endPoint y: 371, distance: 40.6
click at [193, 297] on div "94012 SV" at bounding box center [300, 292] width 215 height 10
copy div "94012 SV"
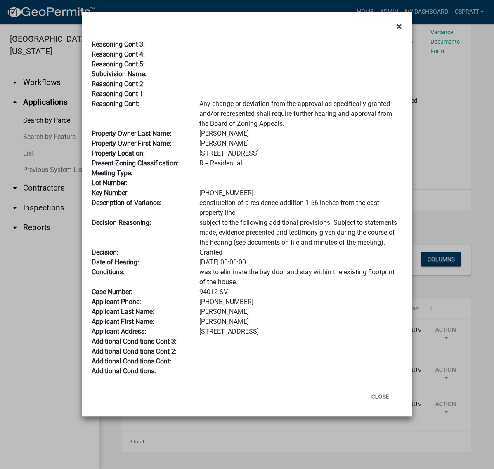
click at [397, 32] on span "×" at bounding box center [399, 27] width 5 height 12
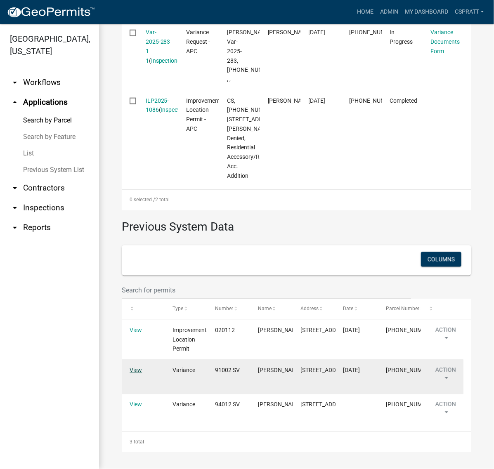
click at [139, 367] on link "View" at bounding box center [135, 370] width 12 height 7
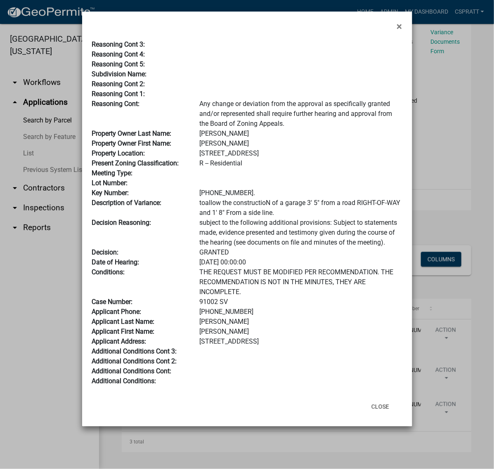
scroll to position [52, 0]
drag, startPoint x: 235, startPoint y: 381, endPoint x: 177, endPoint y: 383, distance: 58.6
click at [177, 307] on div "Case Number: 91002 SV" at bounding box center [247, 302] width 323 height 10
copy div "91002 SV"
